Goal: Information Seeking & Learning: Learn about a topic

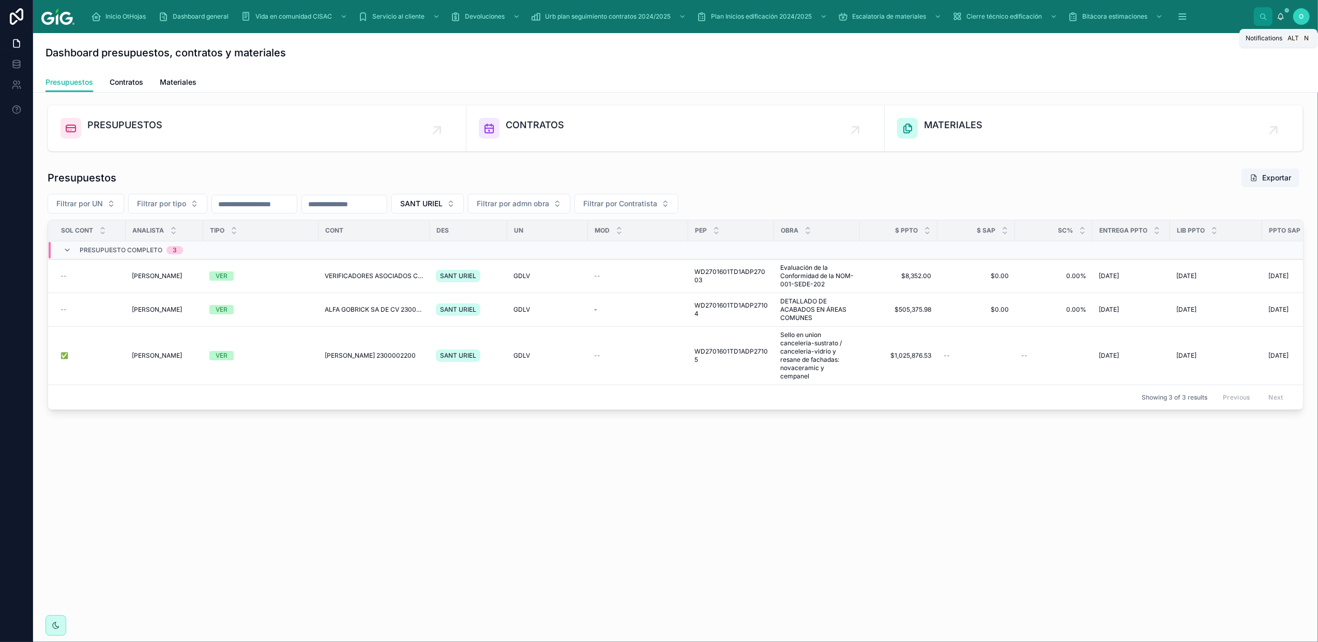
click at [1279, 17] on icon at bounding box center [1281, 16] width 8 height 8
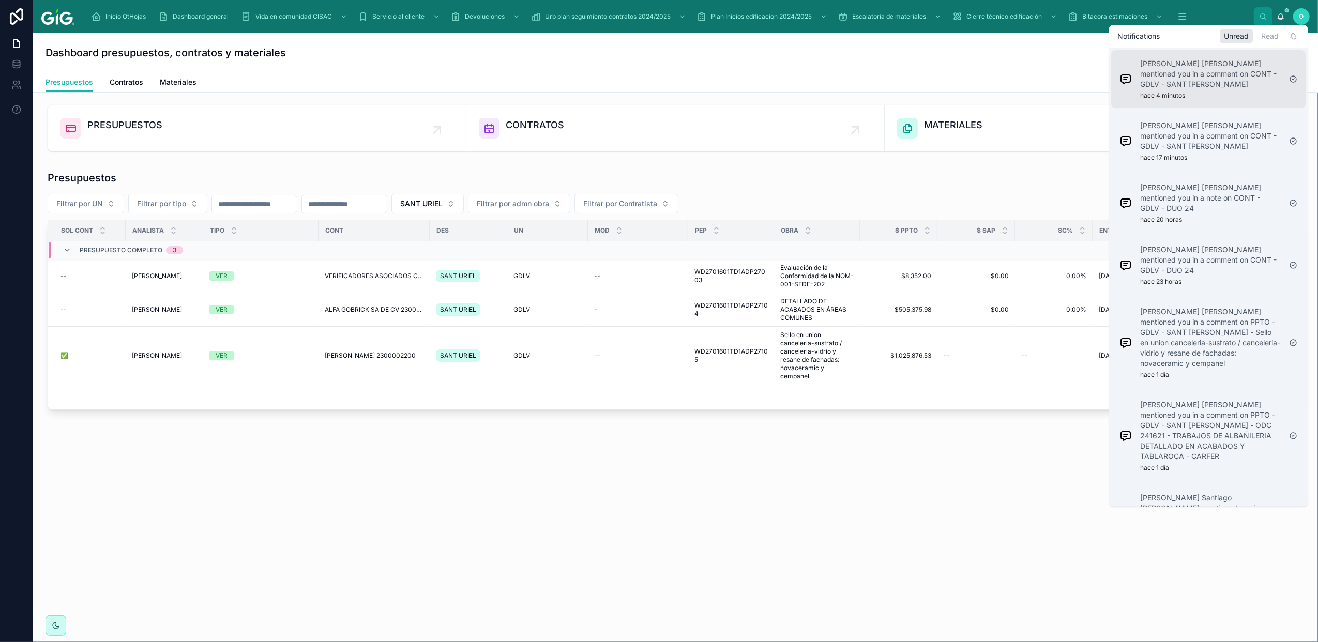
click at [1241, 81] on p "[PERSON_NAME] [PERSON_NAME] mentioned you in a comment on CONT - GDLV - SANT [P…" at bounding box center [1210, 73] width 141 height 31
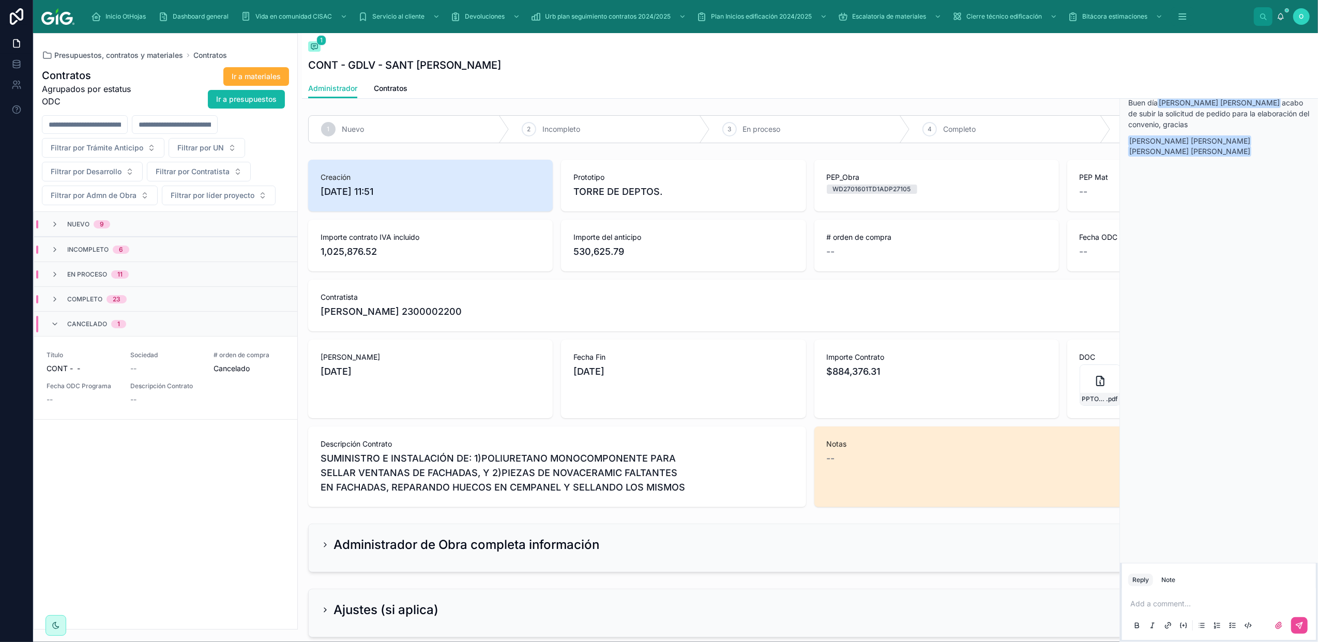
click at [178, 521] on div "Contratos Agrupados por estatus ODC Ir a materiales Ir a presupuestos Filtrar p…" at bounding box center [166, 344] width 264 height 569
click at [151, 151] on button "Filtrar por Trámite Anticipo" at bounding box center [103, 148] width 123 height 20
click at [228, 150] on button "Filtrar por UN" at bounding box center [207, 148] width 77 height 20
click at [166, 287] on span "GDLV" at bounding box center [158, 290] width 19 height 10
click at [81, 300] on span "Completo" at bounding box center [84, 299] width 35 height 8
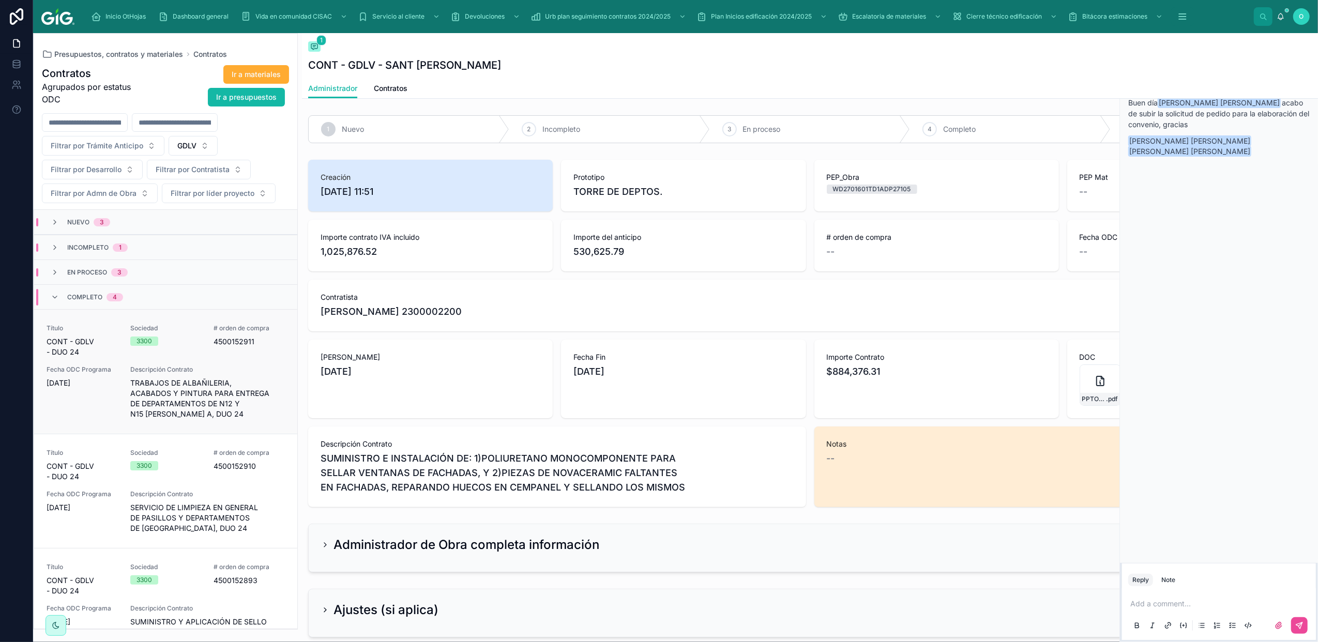
scroll to position [140, 0]
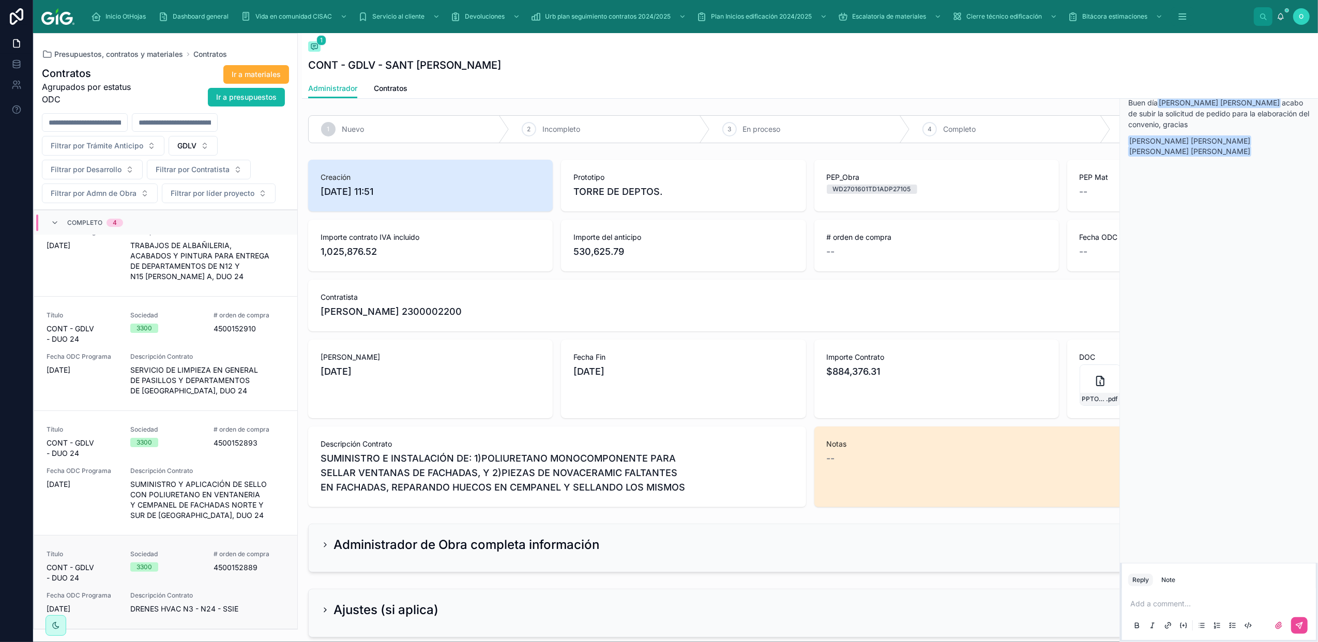
click at [240, 608] on span "DRENES HVAC N3 - N24 - SSIE" at bounding box center [207, 609] width 155 height 10
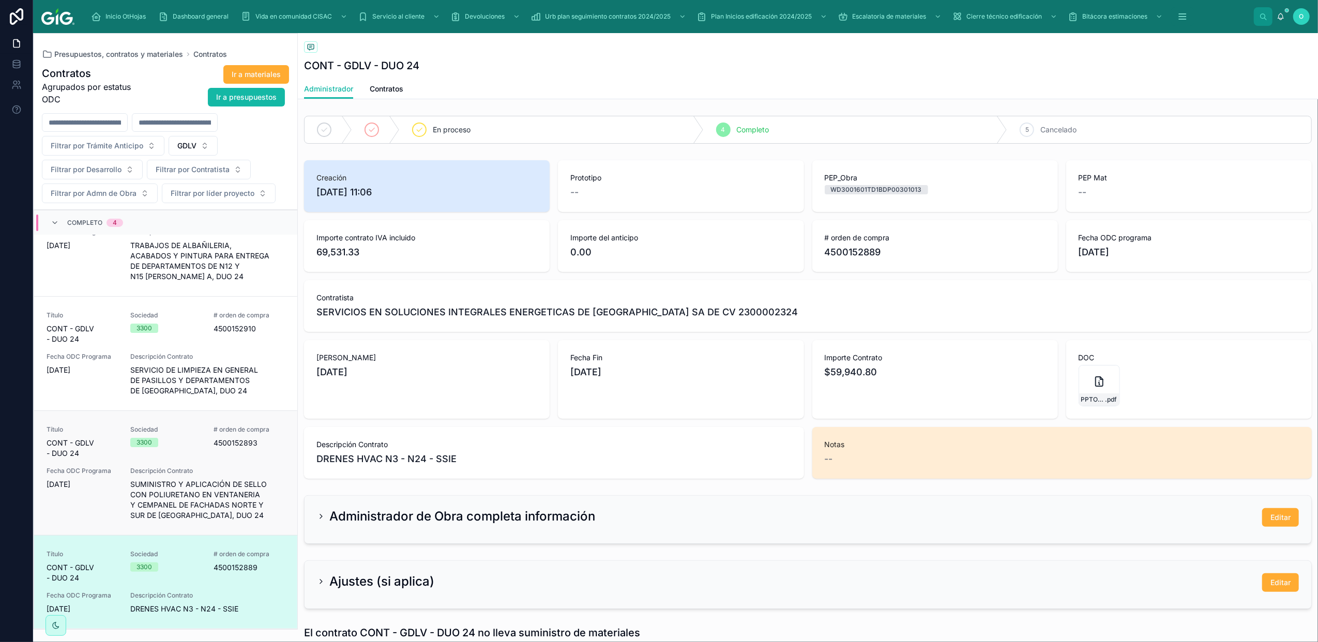
click at [71, 515] on div "Fecha ODC Programa [DATE]" at bounding box center [82, 494] width 71 height 54
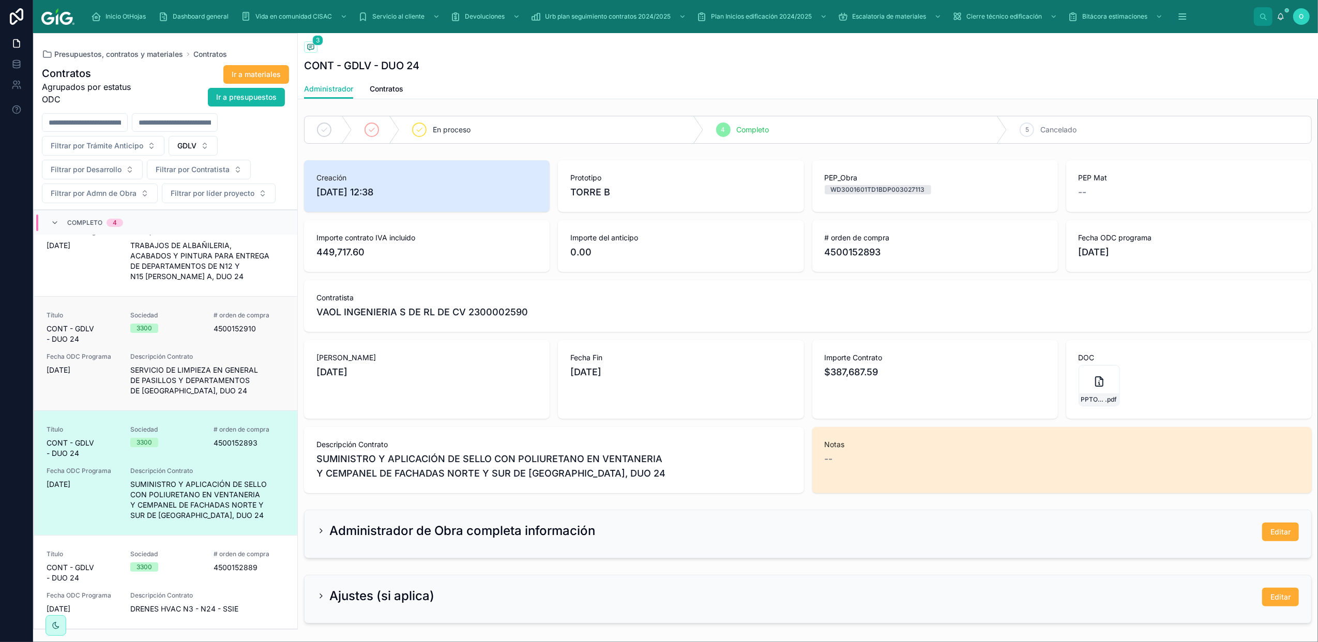
click at [252, 353] on span "Descripción Contrato" at bounding box center [207, 357] width 155 height 8
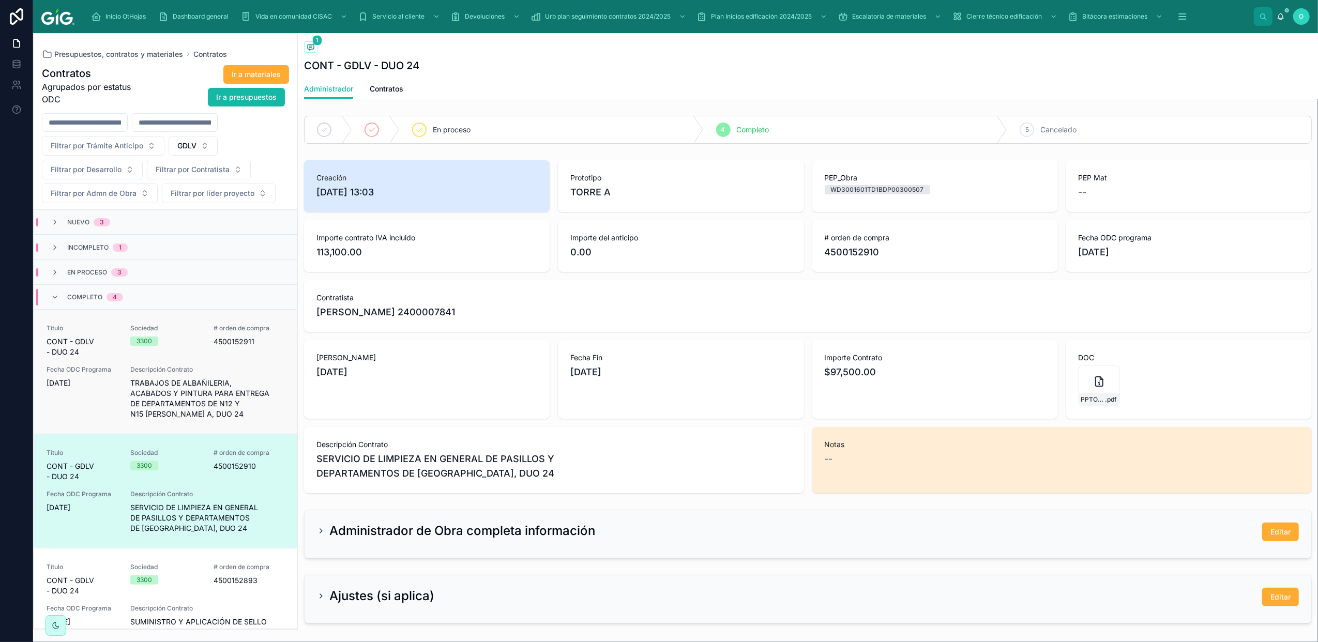
click at [67, 419] on div "Fecha ODC Programa [DATE]" at bounding box center [82, 393] width 71 height 54
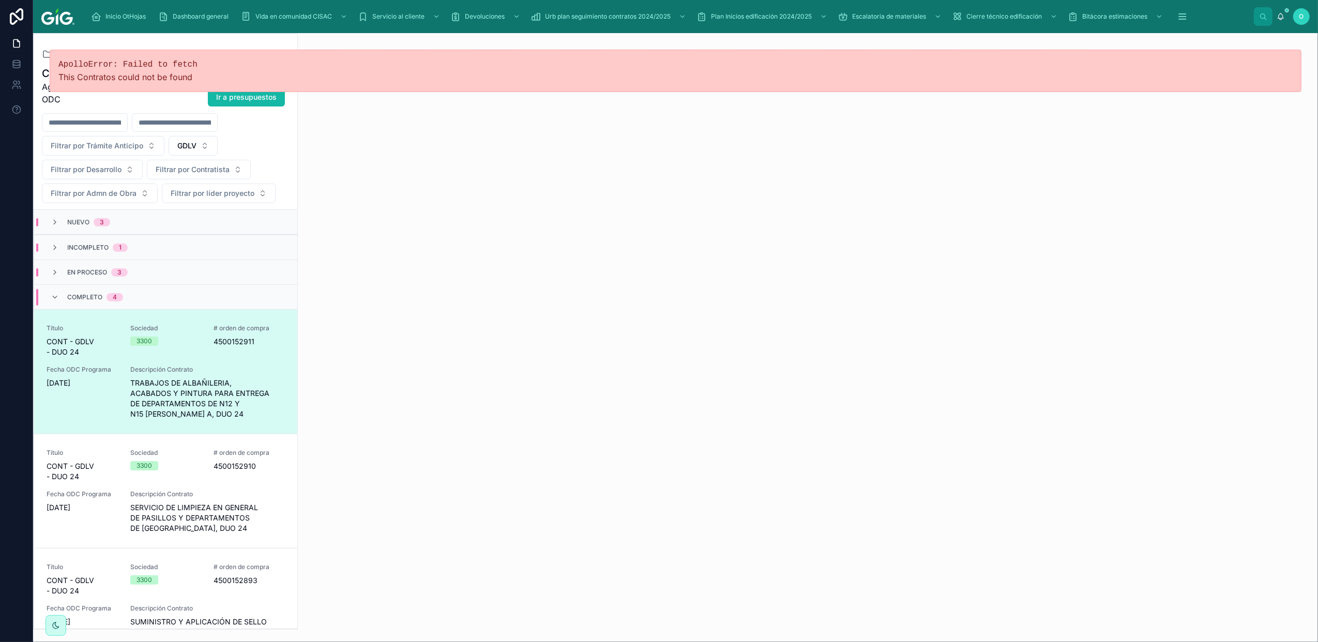
click at [56, 400] on div "Fecha ODC Programa [DATE]" at bounding box center [82, 393] width 71 height 54
click at [110, 452] on span "Título" at bounding box center [82, 453] width 71 height 8
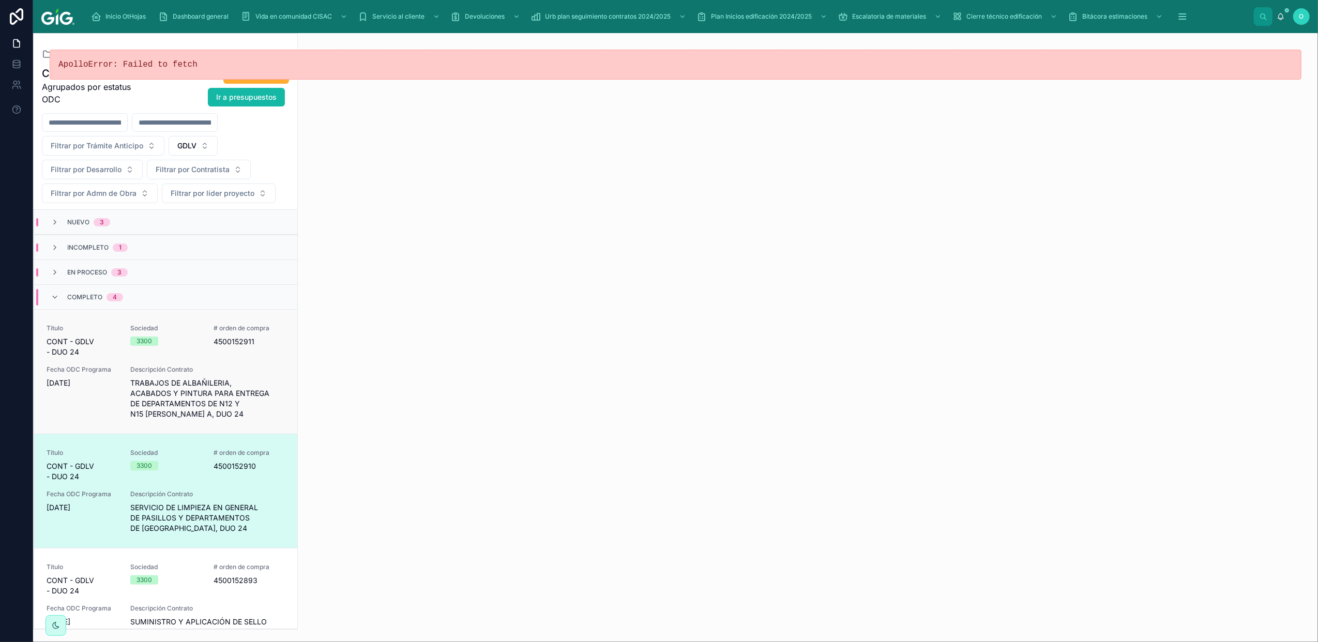
click at [77, 411] on div "Fecha ODC Programa [DATE]" at bounding box center [82, 393] width 71 height 54
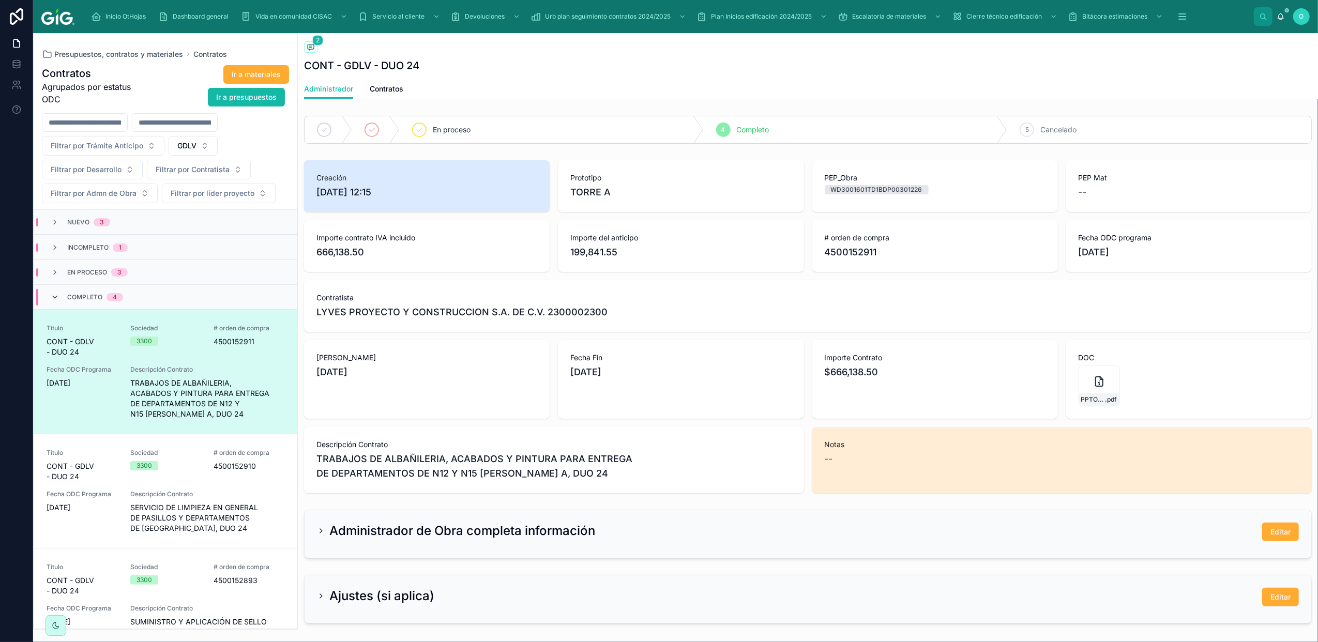
click at [54, 298] on icon at bounding box center [55, 297] width 8 height 8
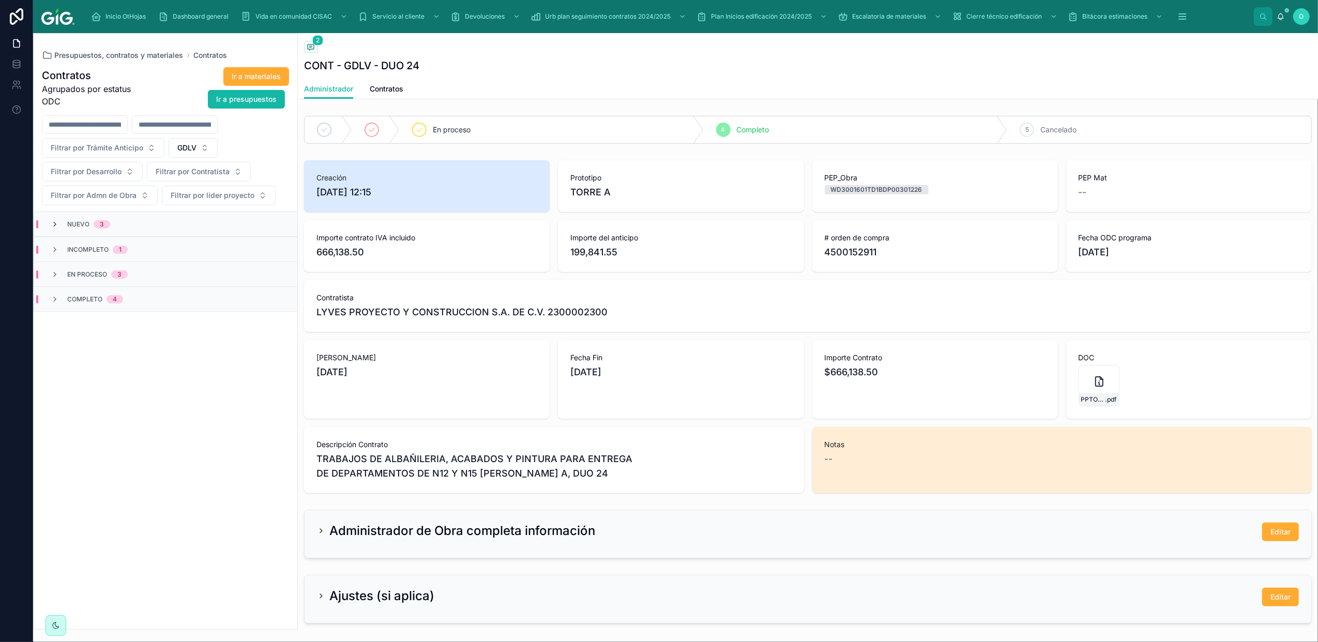
click at [57, 226] on icon at bounding box center [55, 224] width 8 height 8
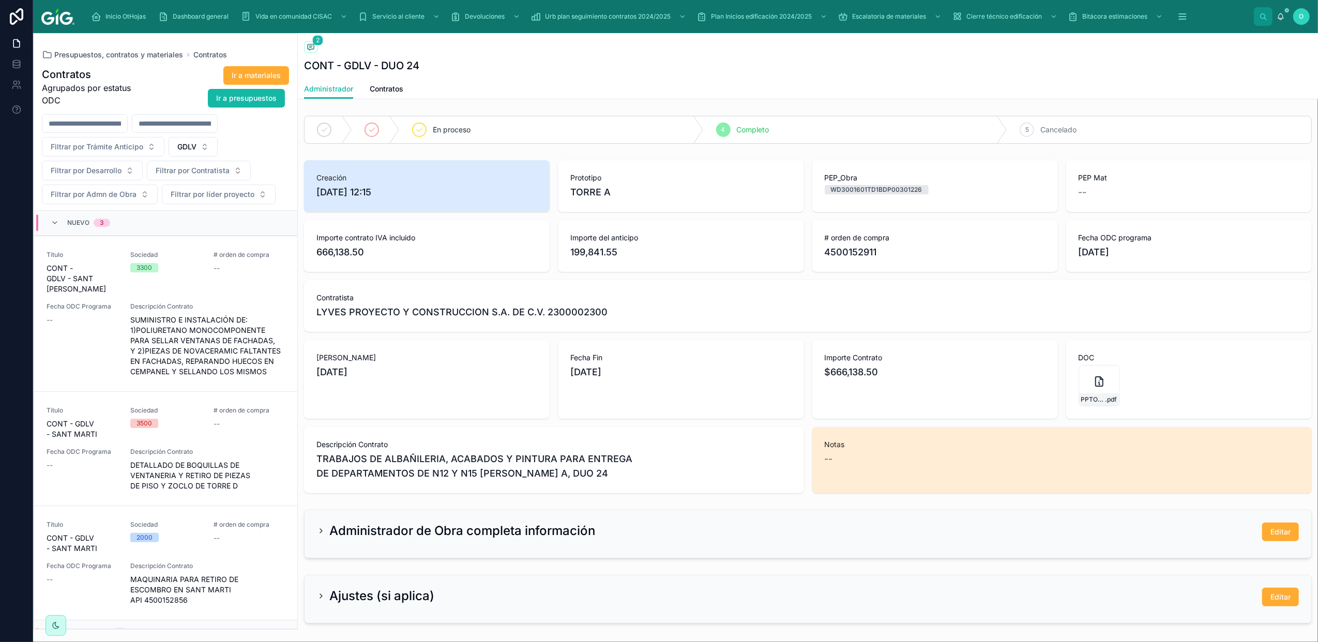
click at [57, 226] on icon at bounding box center [55, 223] width 8 height 8
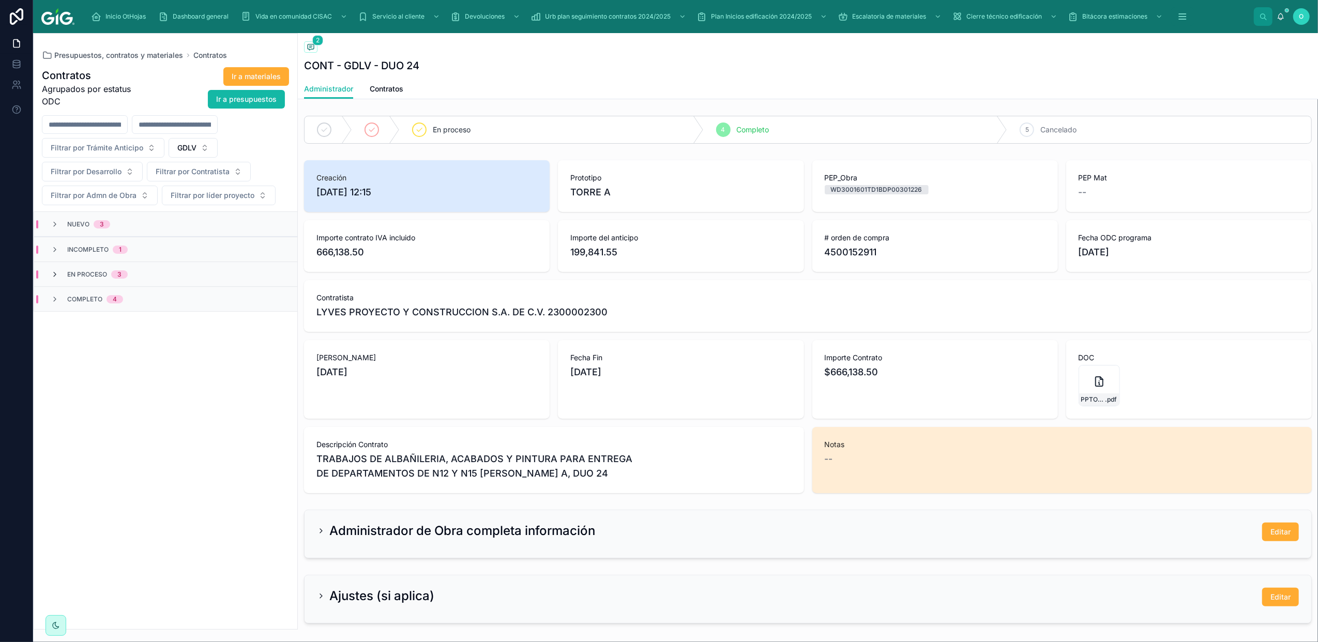
click at [56, 276] on icon at bounding box center [55, 274] width 8 height 8
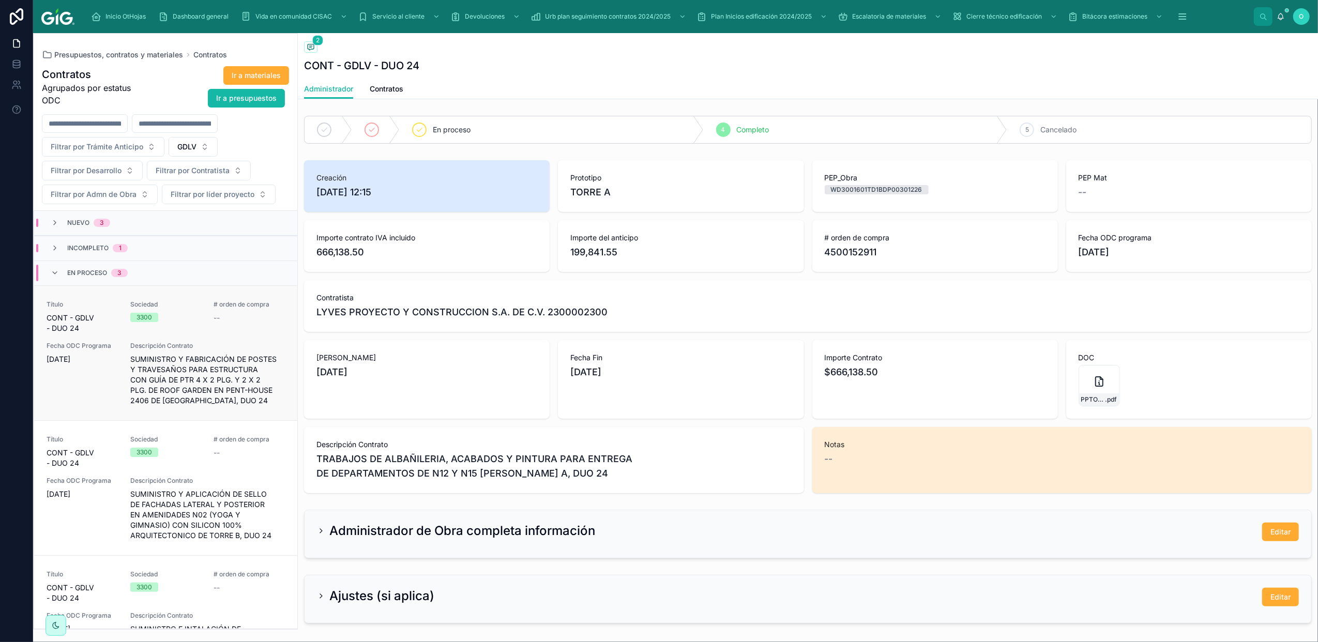
click at [89, 399] on div "Fecha ODC Programa [DATE]" at bounding box center [82, 374] width 71 height 64
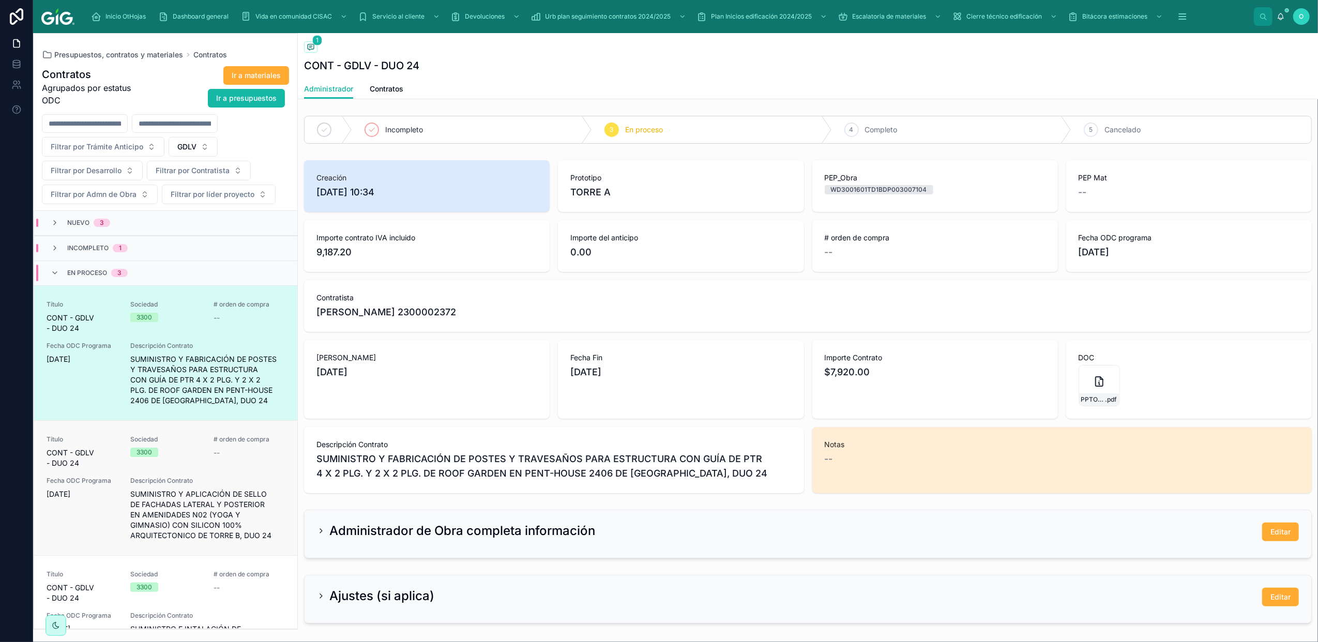
click at [100, 520] on div "Fecha ODC Programa [DATE]" at bounding box center [82, 509] width 71 height 64
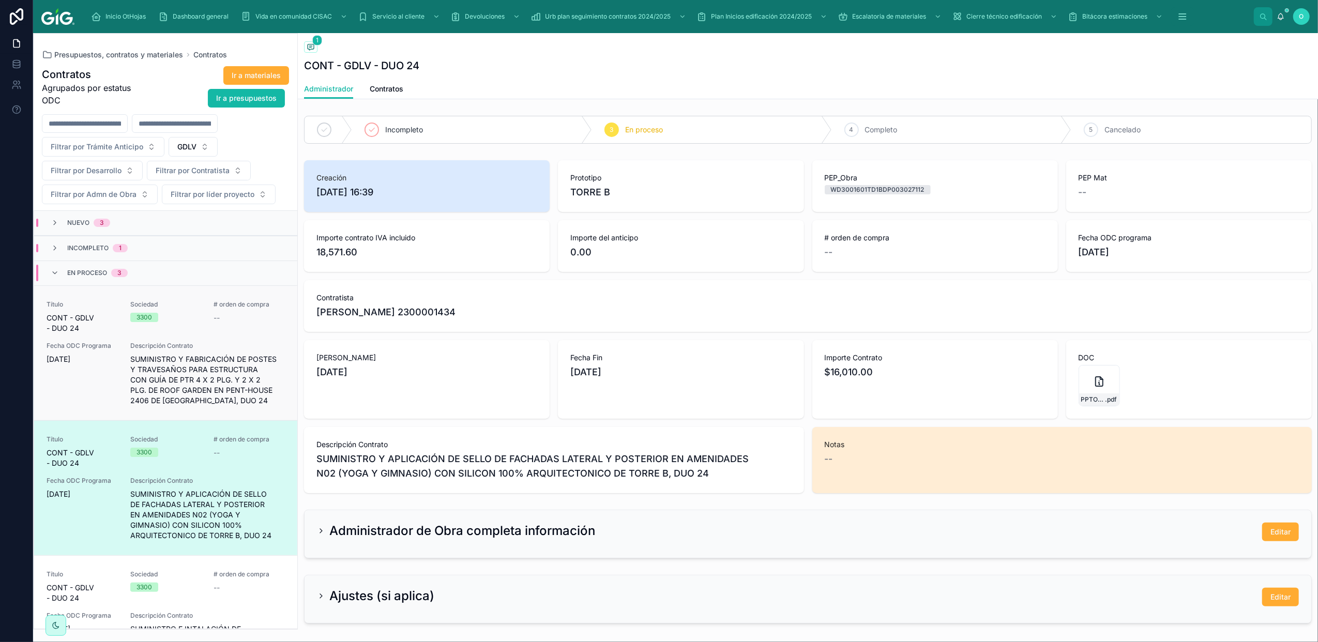
scroll to position [67, 0]
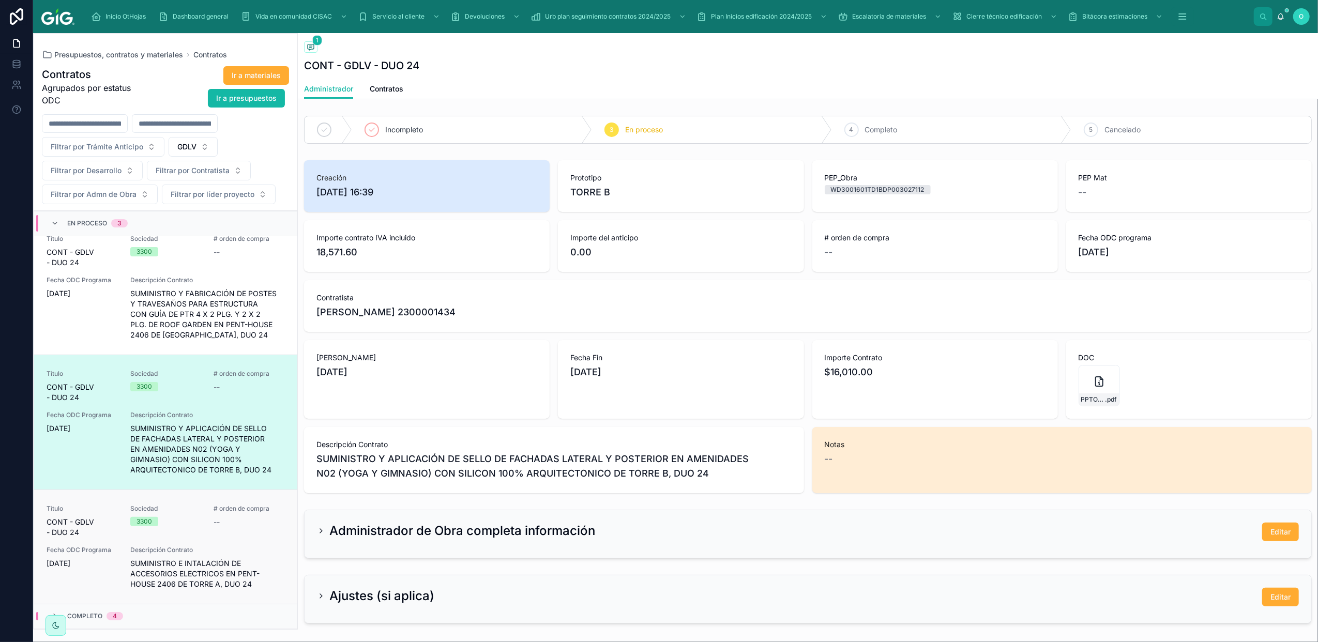
click at [257, 534] on div "# orden de compra --" at bounding box center [249, 521] width 71 height 33
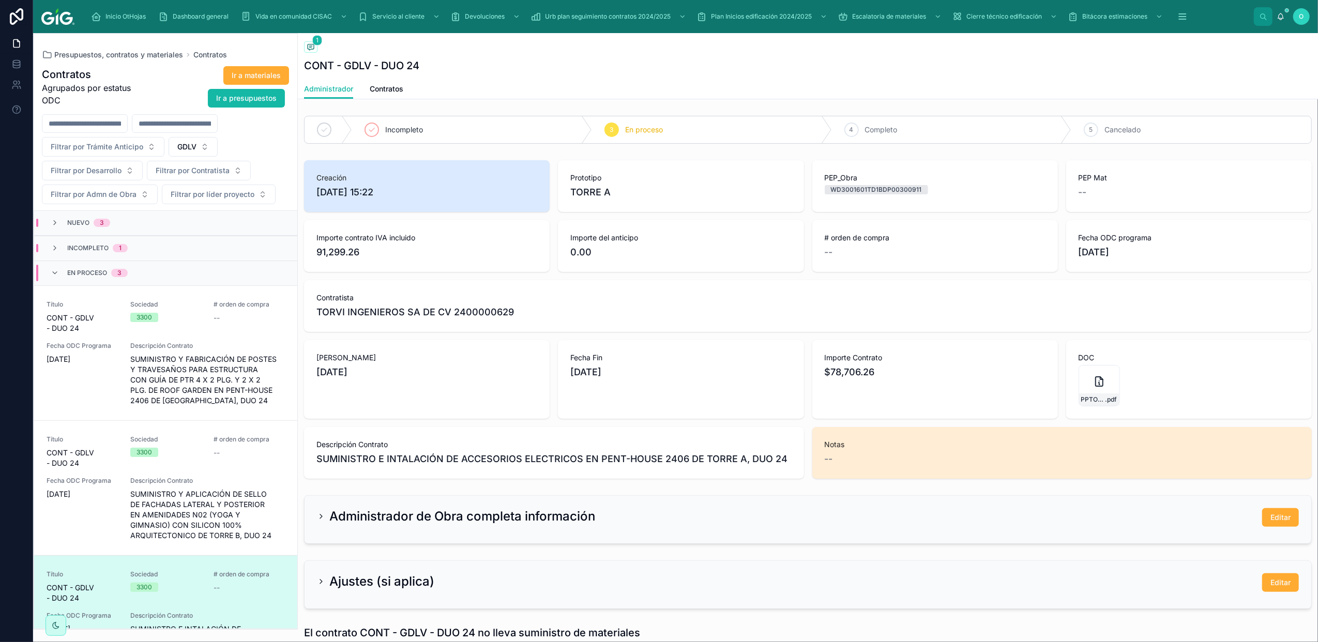
click at [58, 268] on div "En proceso 3" at bounding box center [89, 273] width 77 height 17
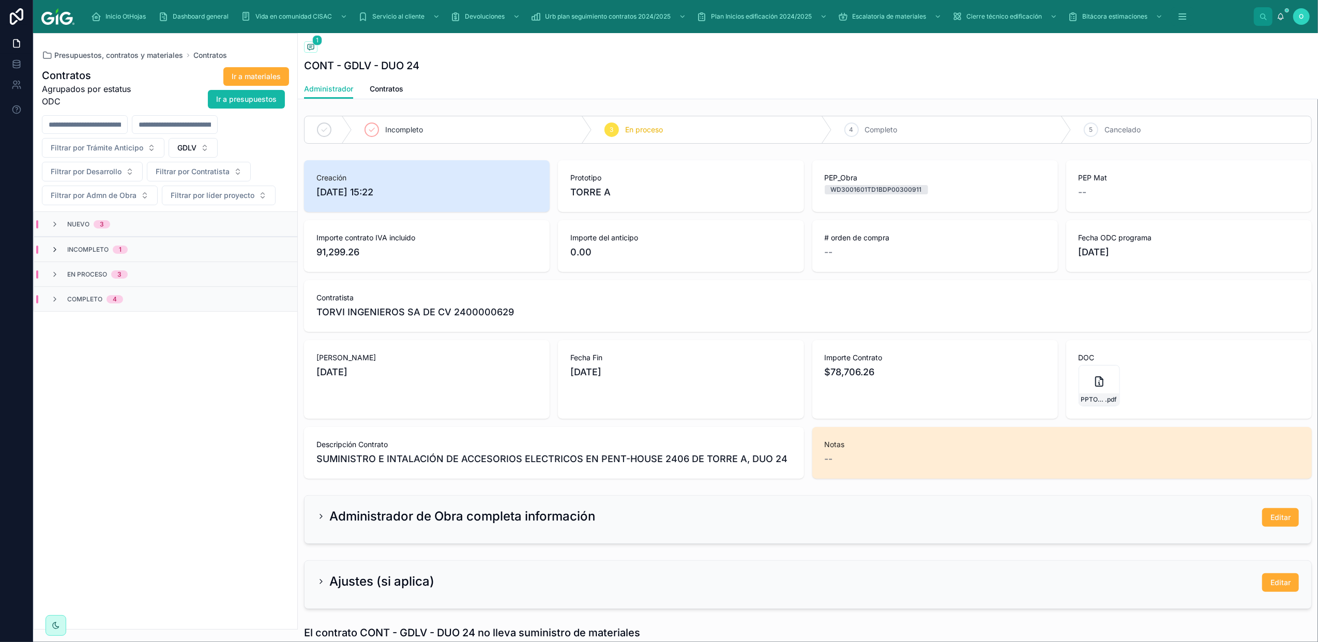
click at [54, 249] on icon at bounding box center [55, 250] width 8 height 8
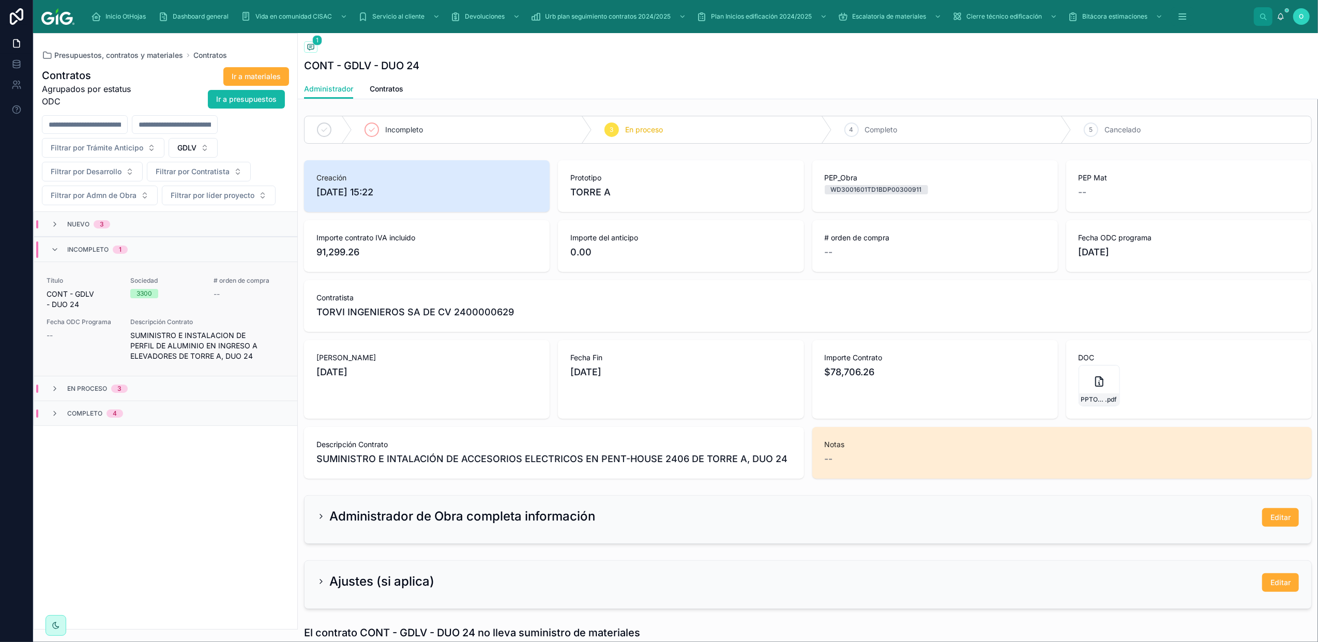
click at [261, 353] on span "SUMINISTRO E INSTALACION DE PERFIL DE ALUMINIO EN INGRESO A ELEVADORES DE TORRE…" at bounding box center [207, 345] width 155 height 31
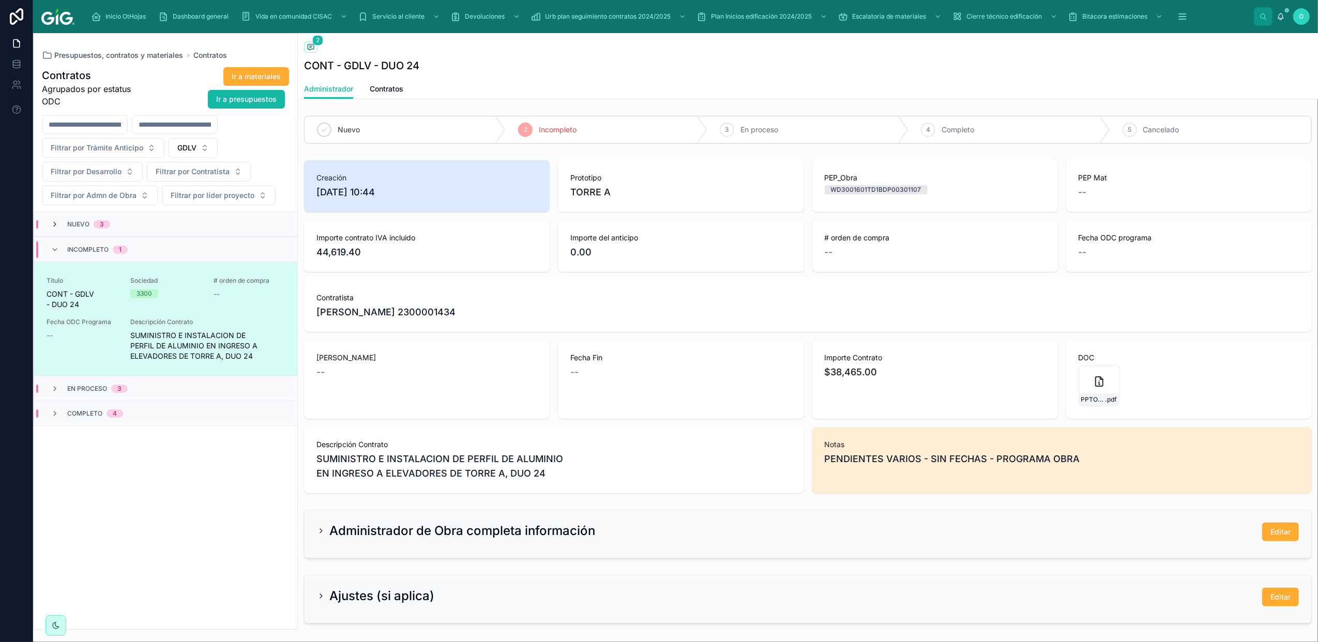
click at [52, 226] on icon at bounding box center [55, 224] width 8 height 8
